Goal: Task Accomplishment & Management: Manage account settings

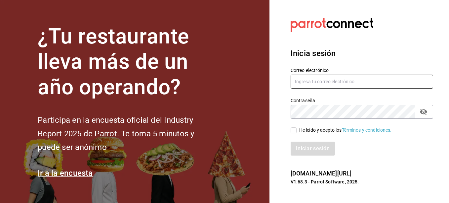
click at [332, 79] on input "text" at bounding box center [362, 81] width 143 height 14
type input "[EMAIL_ADDRESS][DOMAIN_NAME]"
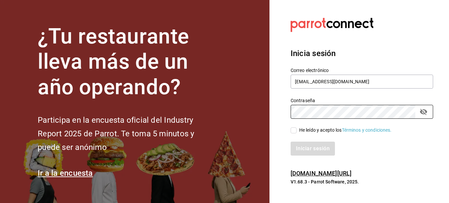
click at [292, 129] on input "He leído y acepto los Términos y condiciones." at bounding box center [294, 130] width 6 height 6
checkbox input "true"
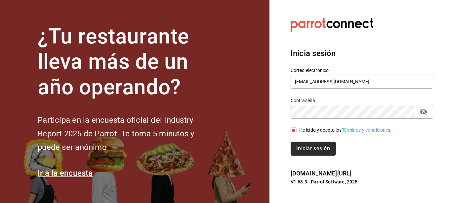
click at [315, 145] on button "Iniciar sesión" at bounding box center [313, 148] width 45 height 14
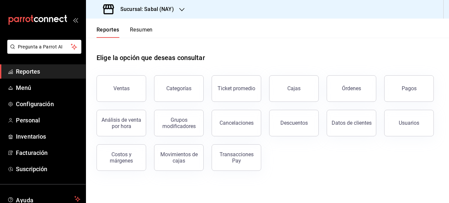
click at [183, 8] on icon "button" at bounding box center [181, 9] width 5 height 3
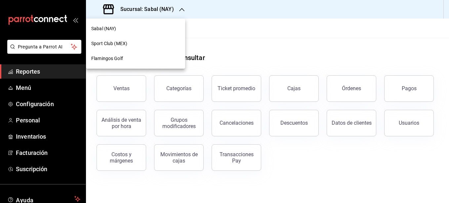
click at [115, 57] on span "Flamingos Golf" at bounding box center [107, 58] width 32 height 7
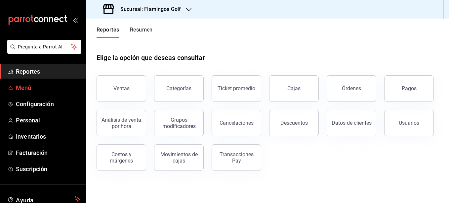
click at [23, 85] on span "Menú" at bounding box center [48, 87] width 65 height 9
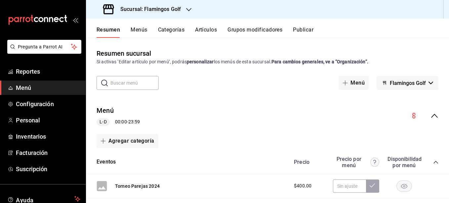
click at [178, 29] on button "Categorías" at bounding box center [171, 31] width 27 height 11
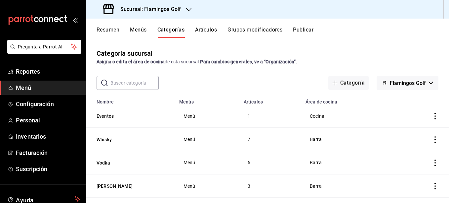
click at [105, 99] on th "Nombre" at bounding box center [130, 99] width 89 height 9
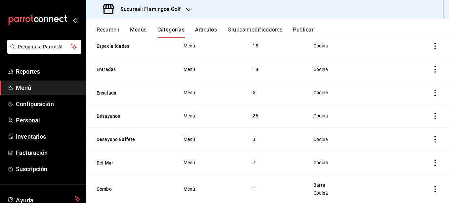
scroll to position [443, 0]
drag, startPoint x: 113, startPoint y: 109, endPoint x: 233, endPoint y: 109, distance: 120.1
click at [113, 112] on button "Desayunos" at bounding box center [130, 115] width 66 height 7
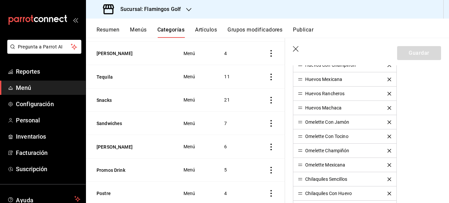
scroll to position [265, 0]
